Goal: Transaction & Acquisition: Purchase product/service

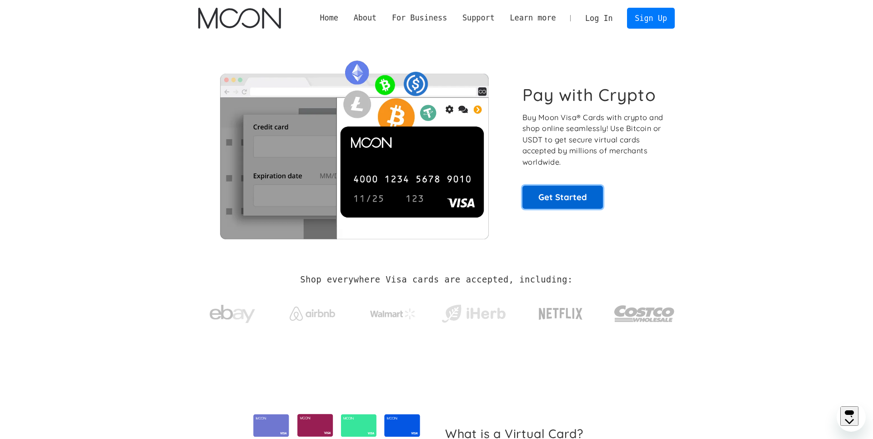
click at [579, 202] on link "Get Started" at bounding box center [562, 197] width 80 height 23
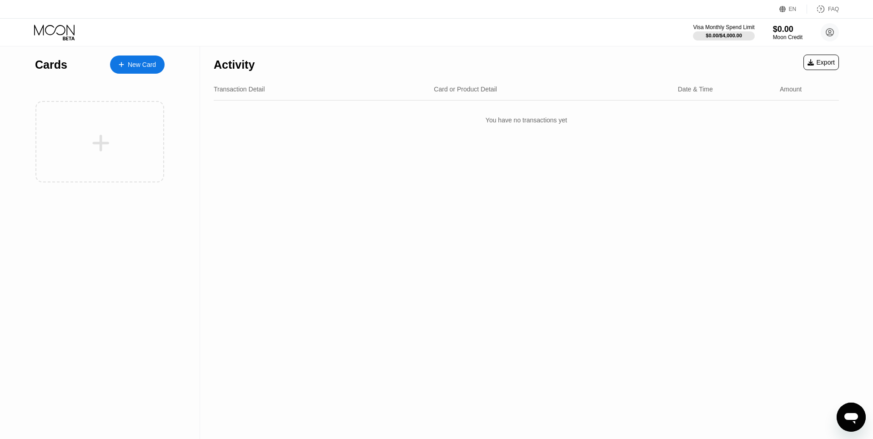
click at [117, 136] on div at bounding box center [101, 143] width 113 height 20
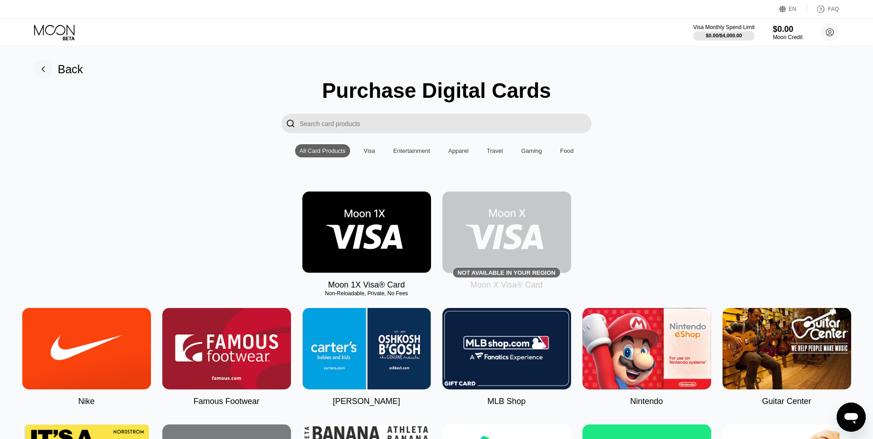
click at [353, 250] on img at bounding box center [366, 231] width 129 height 81
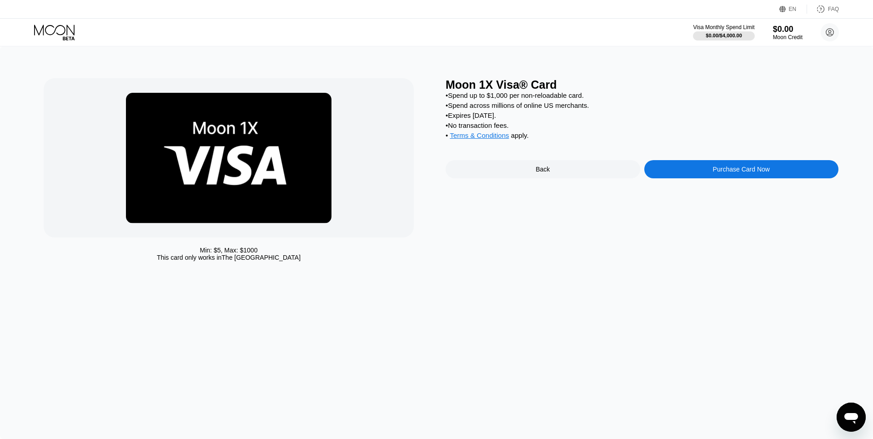
click at [699, 166] on div "Purchase Card Now" at bounding box center [741, 169] width 195 height 18
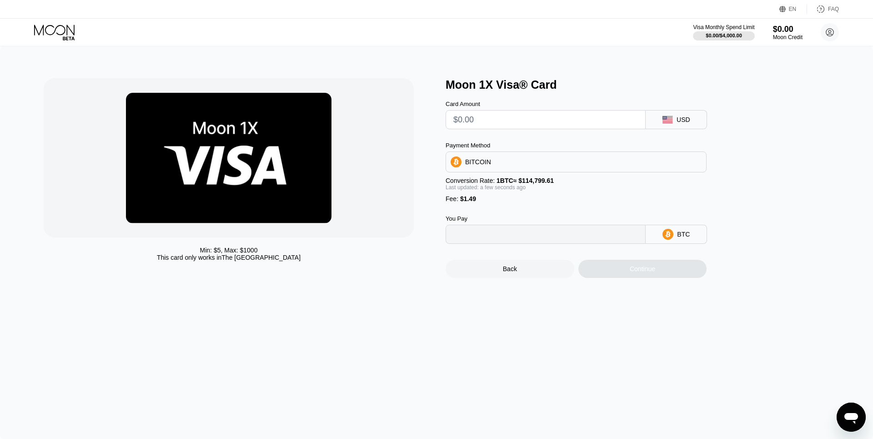
type input "0"
click at [513, 167] on div "BITCOIN" at bounding box center [576, 162] width 260 height 18
drag, startPoint x: 582, startPoint y: 145, endPoint x: 577, endPoint y: 146, distance: 5.1
click at [577, 146] on div "Payment Method" at bounding box center [576, 145] width 261 height 7
click at [574, 156] on div "BITCOIN" at bounding box center [576, 162] width 260 height 18
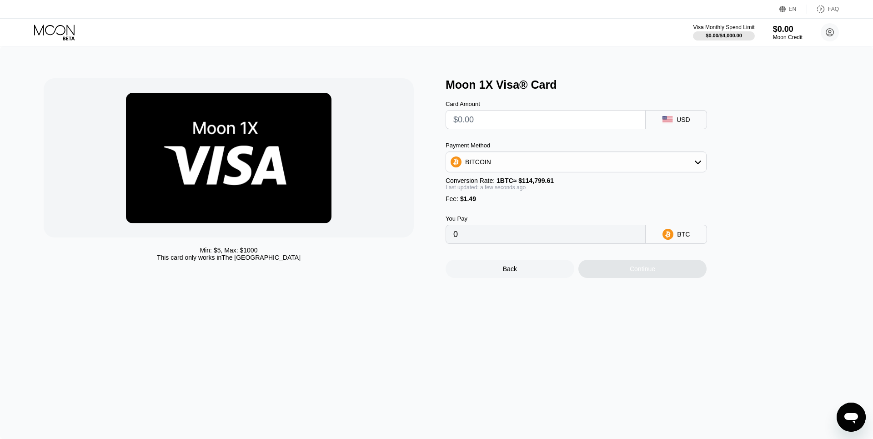
click at [574, 156] on div "BITCOIN" at bounding box center [576, 162] width 260 height 18
click at [562, 114] on div at bounding box center [546, 119] width 200 height 19
drag, startPoint x: 559, startPoint y: 118, endPoint x: 554, endPoint y: 135, distance: 18.0
click at [559, 115] on input "text" at bounding box center [545, 119] width 185 height 18
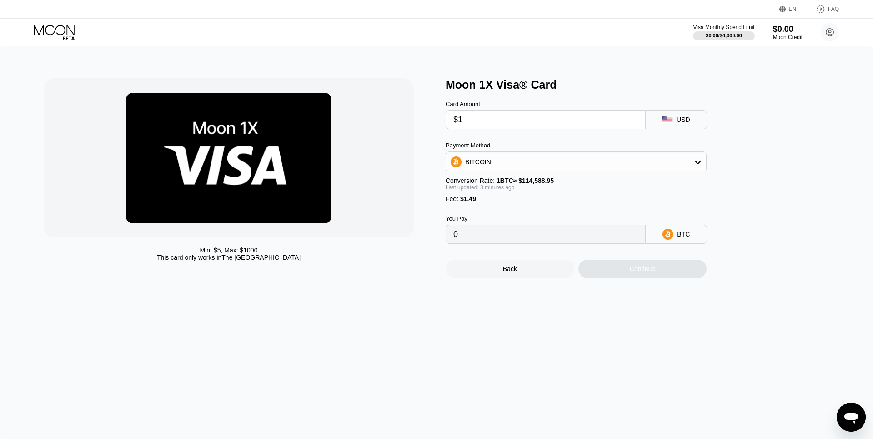
type input "$14"
type input "0.00013518"
type input "$145"
type input "0.00127840"
drag, startPoint x: 380, startPoint y: 205, endPoint x: 384, endPoint y: 202, distance: 5.2
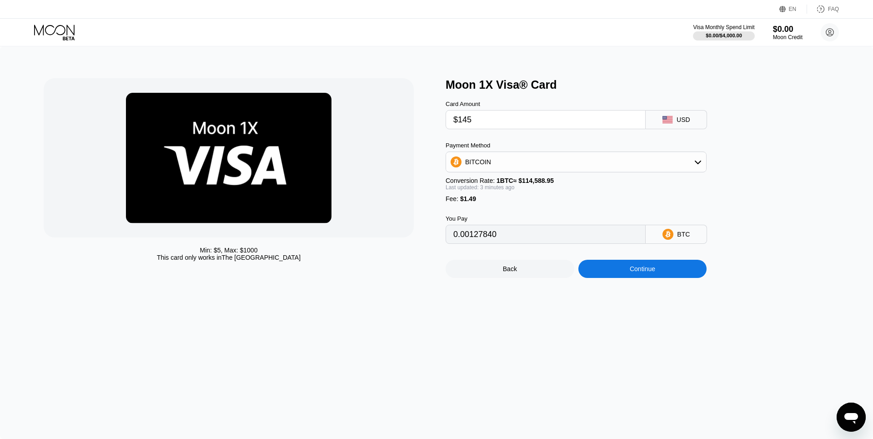
click at [378, 205] on div at bounding box center [229, 157] width 370 height 159
click at [519, 160] on div "BITCOIN" at bounding box center [576, 162] width 260 height 18
drag, startPoint x: 467, startPoint y: 196, endPoint x: 442, endPoint y: 191, distance: 25.5
click at [442, 191] on div "Min: $ 5 , Max: $ 1000 This card only works in The United States Moon 1X Visa® …" at bounding box center [437, 178] width 786 height 200
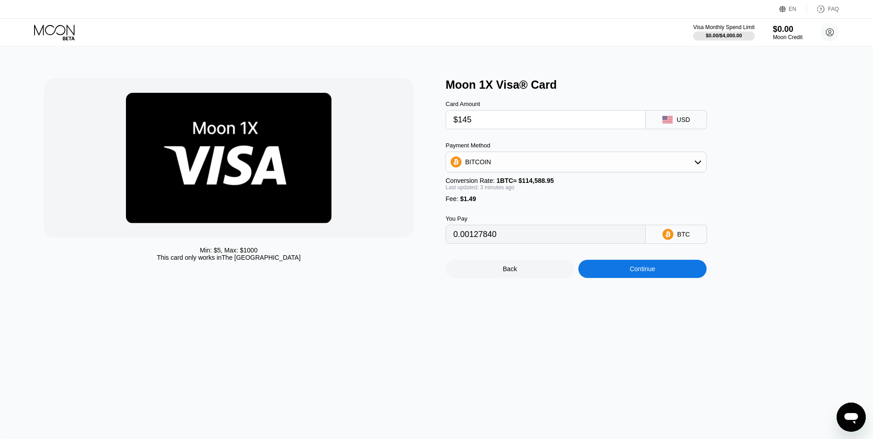
drag, startPoint x: 470, startPoint y: 201, endPoint x: 453, endPoint y: 201, distance: 17.3
click at [453, 201] on div "Fee : $1.49" at bounding box center [576, 198] width 261 height 7
click at [515, 124] on input "$145" at bounding box center [545, 119] width 185 height 18
type input "$14"
type input "0.00013518"
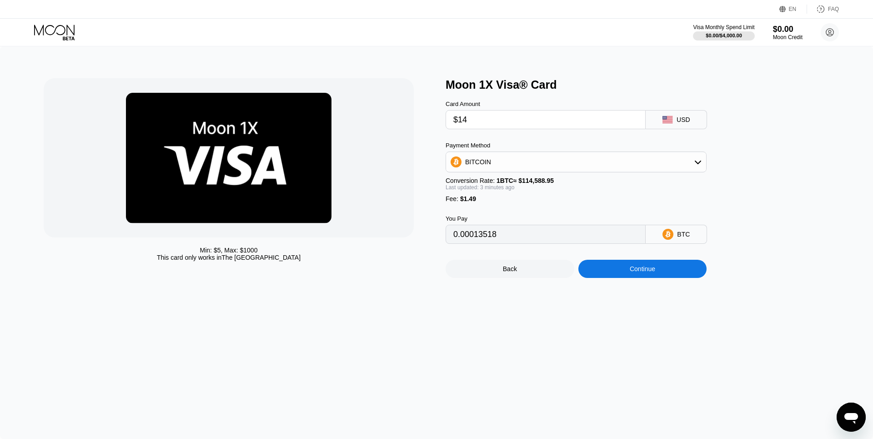
type input "$146"
type input "0.00128713"
type input "$14"
type input "0.00013518"
type input "$147"
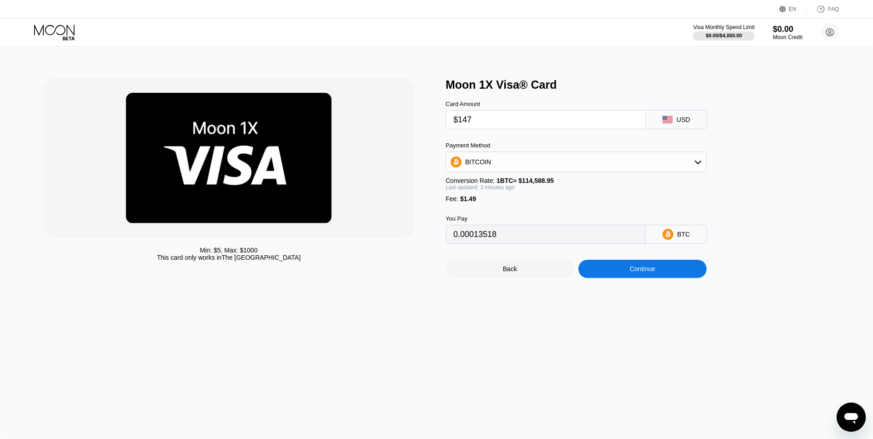
type input "0.00129585"
type input "$14"
type input "0.00013518"
type input "$146"
type input "0.00128713"
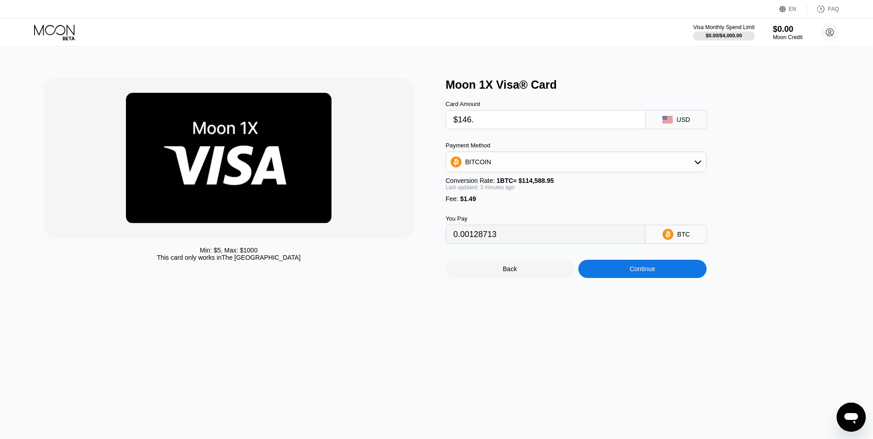
type input "$146.7"
type input "0.00129324"
type input "$146.7"
click at [790, 263] on div "Moon 1X Visa® Card Card Amount $146.7 USD Payment Method BITCOIN Conversion Rat…" at bounding box center [642, 178] width 393 height 200
click at [637, 277] on div "Continue" at bounding box center [642, 269] width 129 height 18
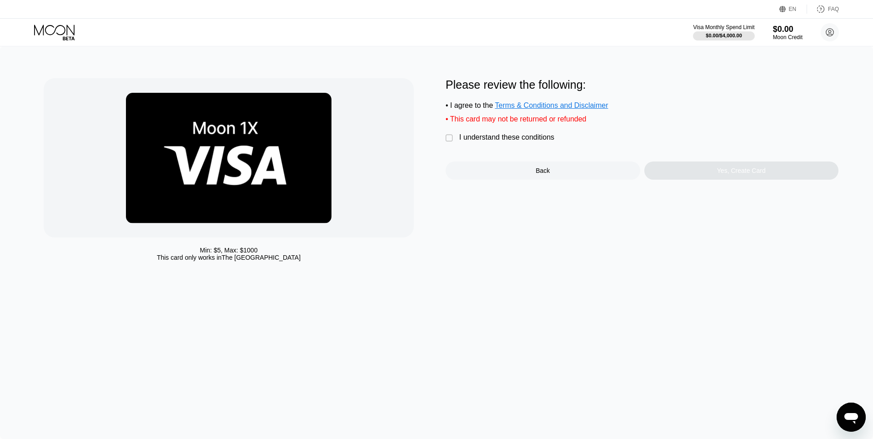
click at [525, 143] on div " I understand these conditions" at bounding box center [502, 138] width 113 height 10
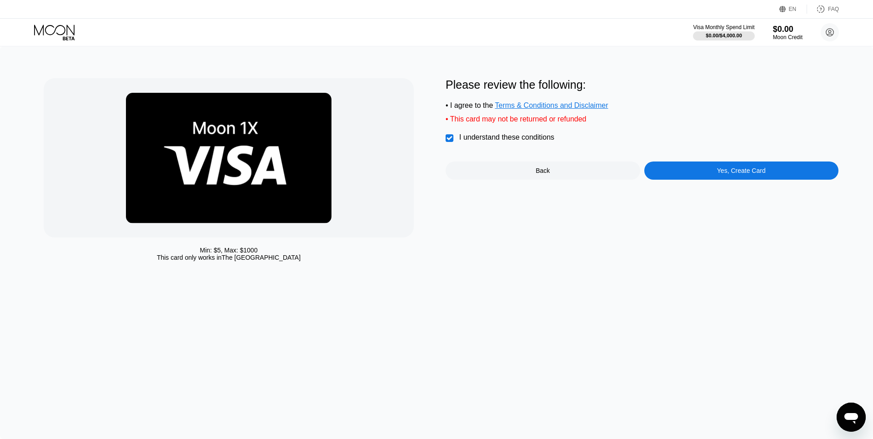
click at [728, 180] on div "Yes, Create Card" at bounding box center [741, 170] width 195 height 18
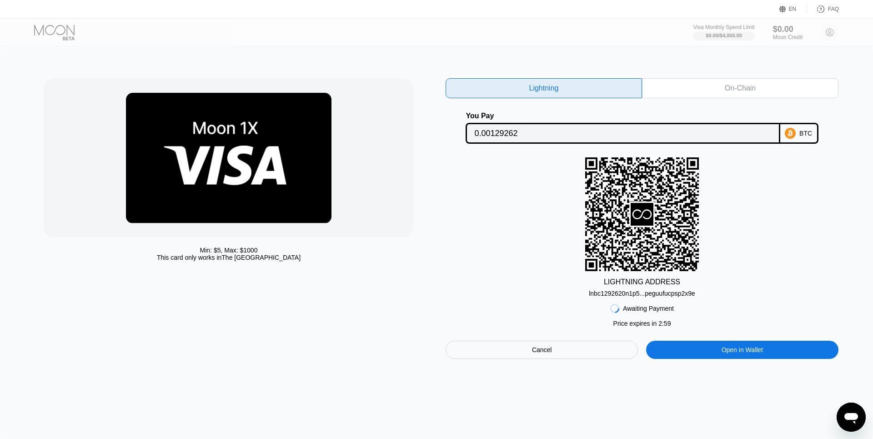
click at [600, 130] on input "0.00129262" at bounding box center [622, 133] width 297 height 18
click at [639, 265] on rect at bounding box center [642, 214] width 114 height 114
click at [640, 294] on div "lnbc1292620n1p5...peguufucpsp2x9e" at bounding box center [642, 293] width 106 height 7
click at [723, 89] on div "On-Chain" at bounding box center [740, 88] width 196 height 20
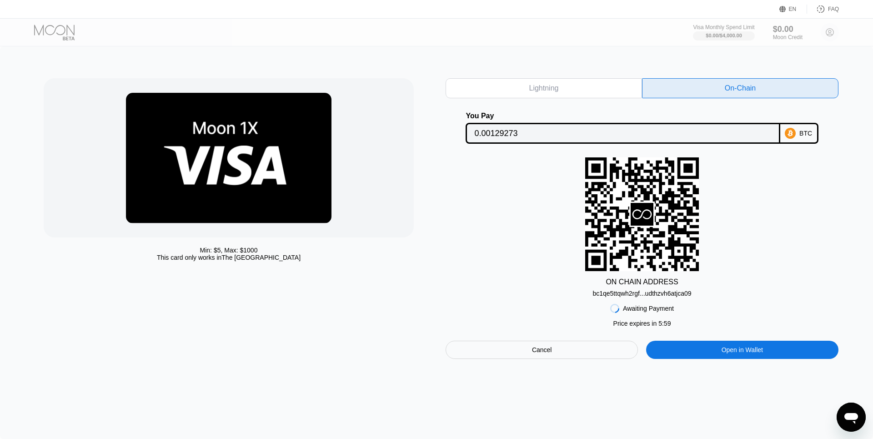
click at [638, 290] on div "bc1qe5ttqwh2rgf...udthzvh6atjca09" at bounding box center [641, 291] width 99 height 11
click at [676, 134] on input "0.00129273" at bounding box center [622, 133] width 297 height 18
click at [643, 295] on div "bc1qe5ttqwh2rgf...udthzvh6atjca09" at bounding box center [641, 293] width 99 height 7
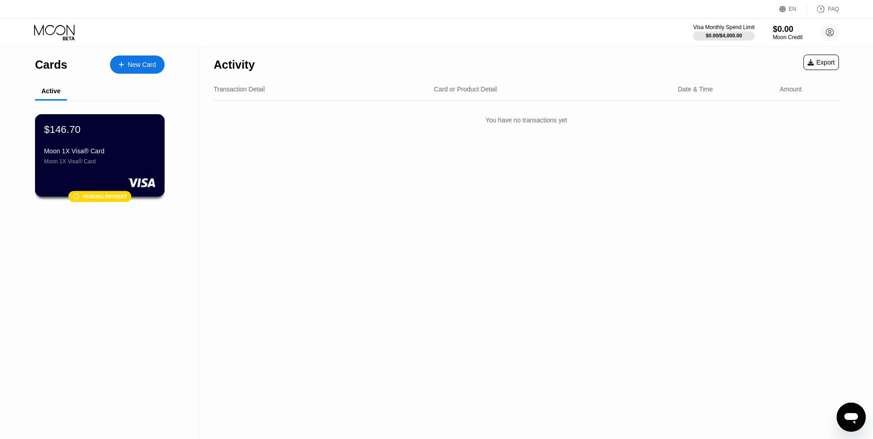
click at [100, 135] on div "$146.70" at bounding box center [99, 129] width 111 height 12
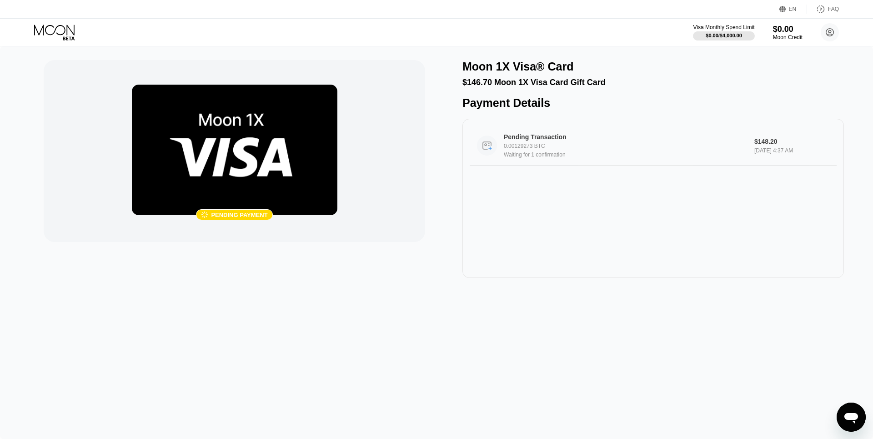
click at [540, 157] on div "Waiting for 1 confirmation" at bounding box center [625, 154] width 243 height 6
click at [586, 140] on div "Pending Transaction" at bounding box center [617, 136] width 226 height 7
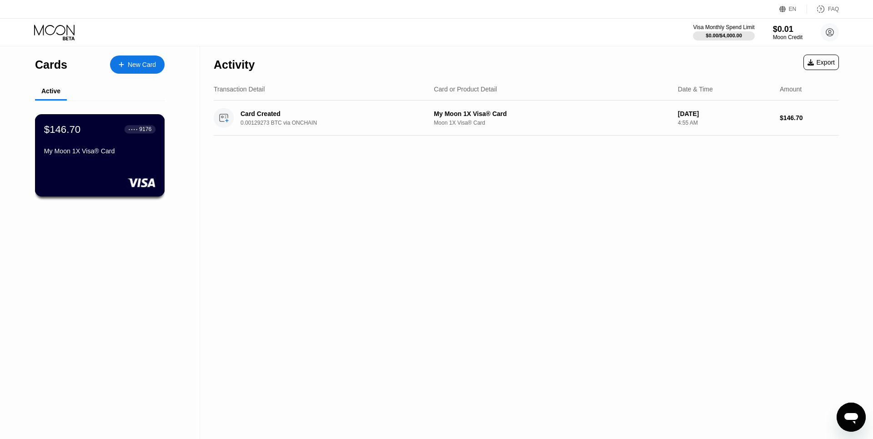
click at [111, 153] on div "My Moon 1X Visa® Card" at bounding box center [99, 150] width 111 height 7
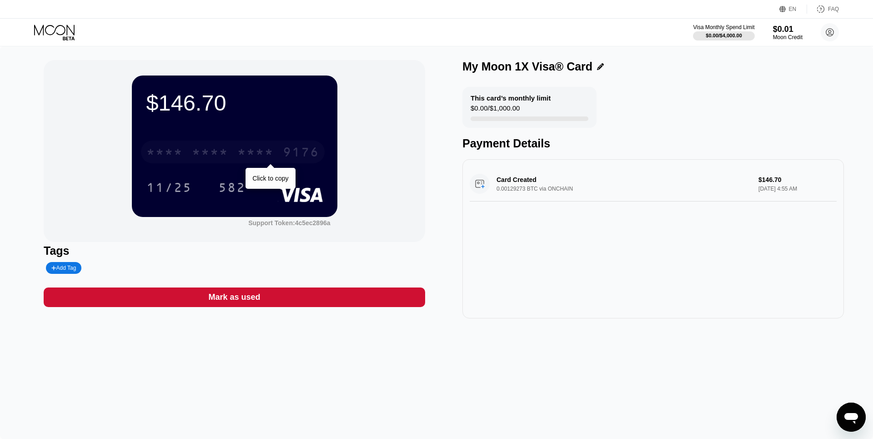
click at [219, 148] on div "* * * *" at bounding box center [210, 153] width 36 height 15
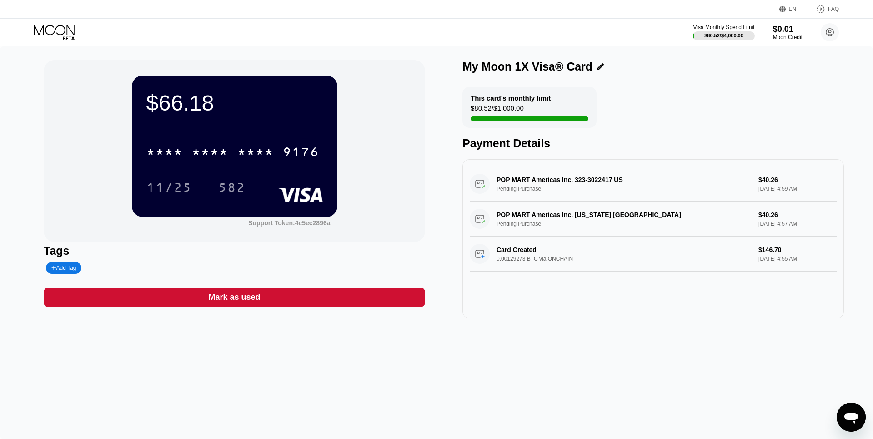
drag, startPoint x: 141, startPoint y: 90, endPoint x: 227, endPoint y: 89, distance: 85.9
click at [227, 89] on div "$66.18 * * * * * * * * * * * * 9176 11/25 582" at bounding box center [235, 145] width 206 height 141
click at [183, 95] on div "$66.18" at bounding box center [234, 102] width 176 height 25
click at [793, 29] on div "$0.01" at bounding box center [788, 29] width 30 height 10
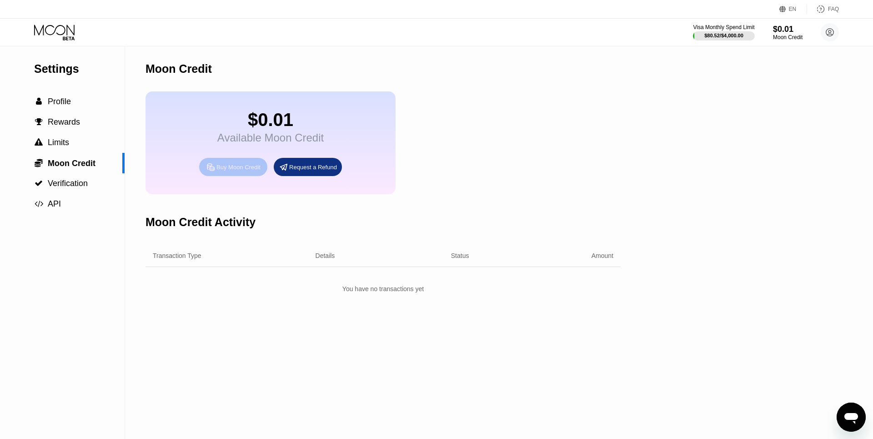
click at [245, 171] on div "Buy Moon Credit" at bounding box center [238, 167] width 44 height 8
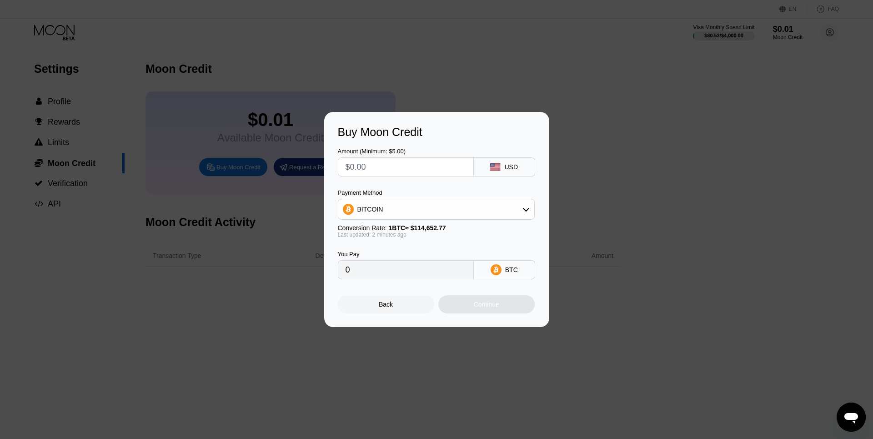
click at [220, 196] on div "Buy Moon Credit Amount (Minimum: $5.00) USD Payment Method BITCOIN Conversion R…" at bounding box center [436, 219] width 873 height 215
click at [281, 174] on div "Buy Moon Credit Amount (Minimum: $5.00) USD Payment Method BITCOIN Conversion R…" at bounding box center [436, 219] width 873 height 215
click at [530, 126] on div "Buy Moon Credit" at bounding box center [437, 131] width 198 height 13
click at [404, 290] on div "Back Continue" at bounding box center [437, 296] width 198 height 34
drag, startPoint x: 398, startPoint y: 295, endPoint x: 392, endPoint y: 295, distance: 6.4
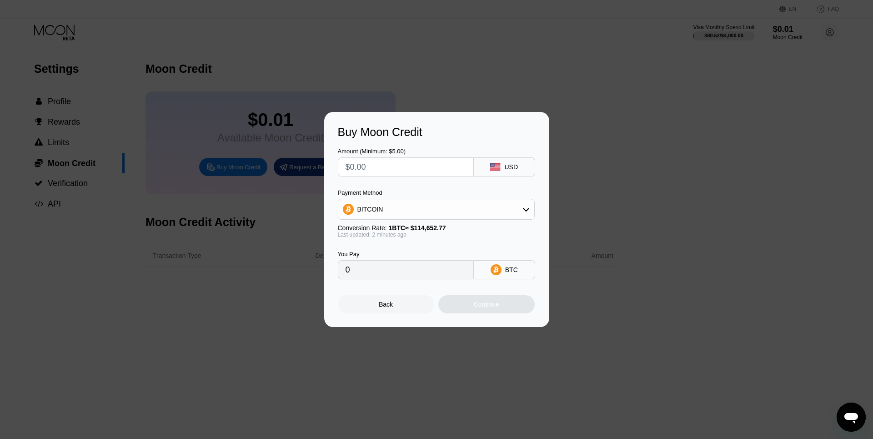
click at [393, 295] on div "Back Continue" at bounding box center [437, 296] width 198 height 34
click at [370, 304] on div "Back" at bounding box center [386, 304] width 96 height 18
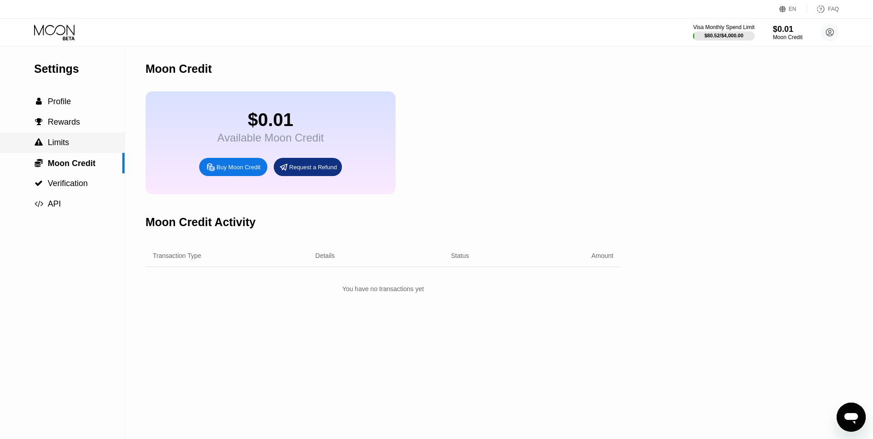
click at [68, 131] on div "Settings  Profile  Rewards  Limits  Moon Credit  Verification  API" at bounding box center [62, 130] width 125 height 168
click at [76, 125] on span "Rewards" at bounding box center [64, 121] width 32 height 9
